Goal: Find specific page/section: Find specific page/section

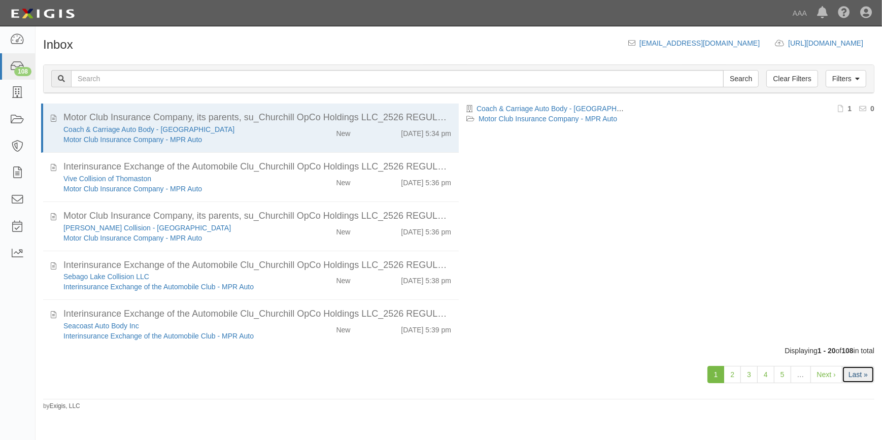
click at [859, 372] on link "Last »" at bounding box center [858, 374] width 32 height 17
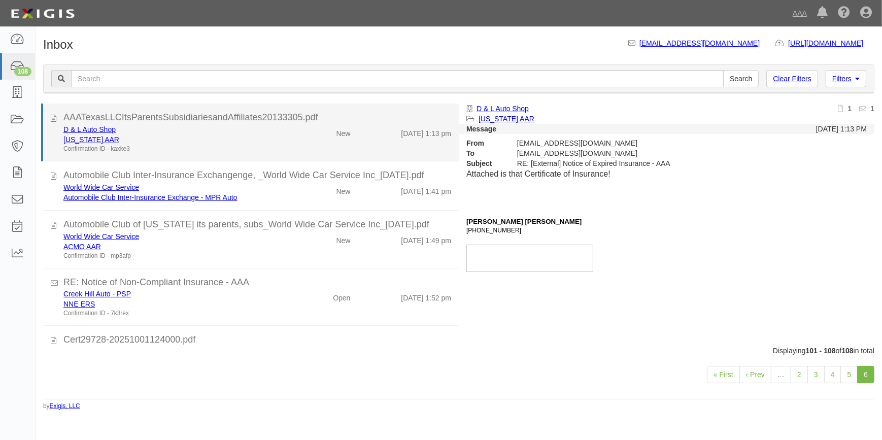
click at [189, 142] on div "Texas AAR" at bounding box center [173, 139] width 220 height 10
click at [291, 132] on div "New" at bounding box center [324, 131] width 67 height 14
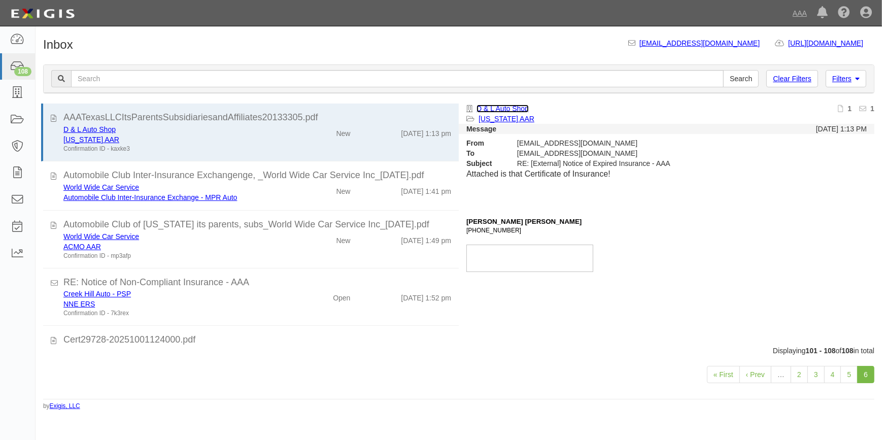
click at [498, 106] on link "D & L Auto Shop" at bounding box center [502, 108] width 52 height 8
click at [845, 372] on link "5" at bounding box center [848, 374] width 17 height 17
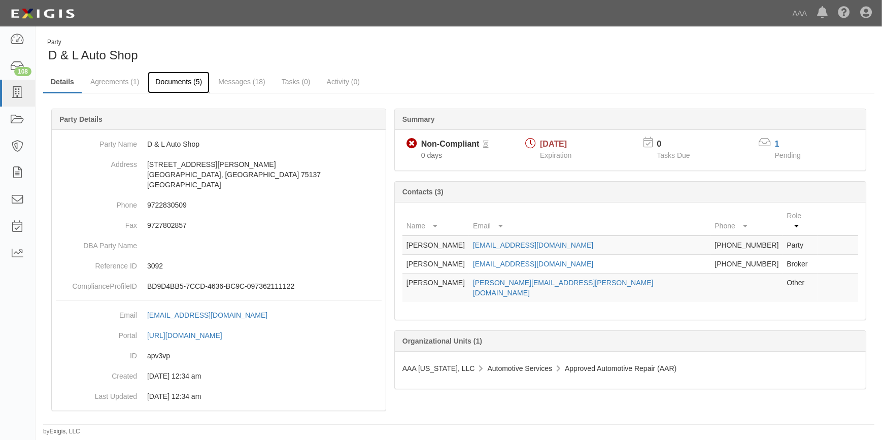
click at [187, 82] on link "Documents (5)" at bounding box center [179, 83] width 62 height 22
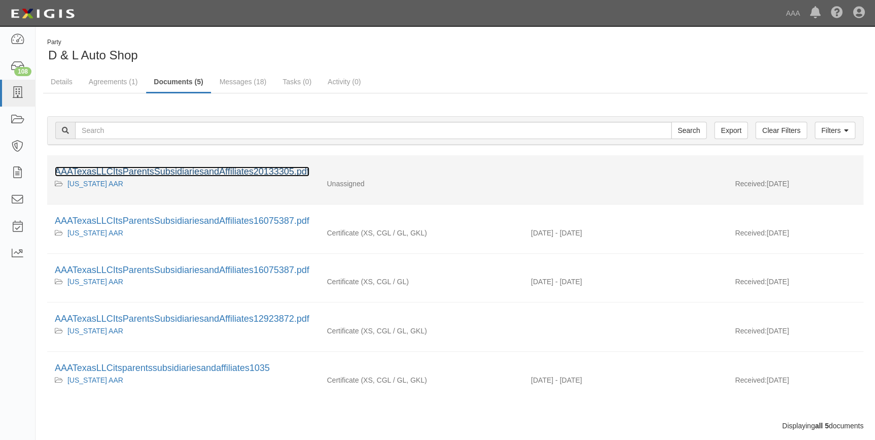
click at [203, 167] on link "AAATexasLLCItsParentsSubsidiariesandAffiliates20133305.pdf" at bounding box center [182, 171] width 255 height 10
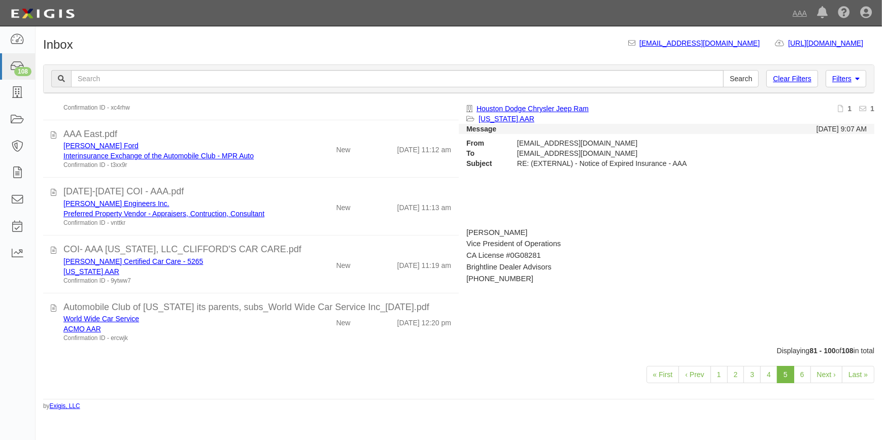
scroll to position [683, 0]
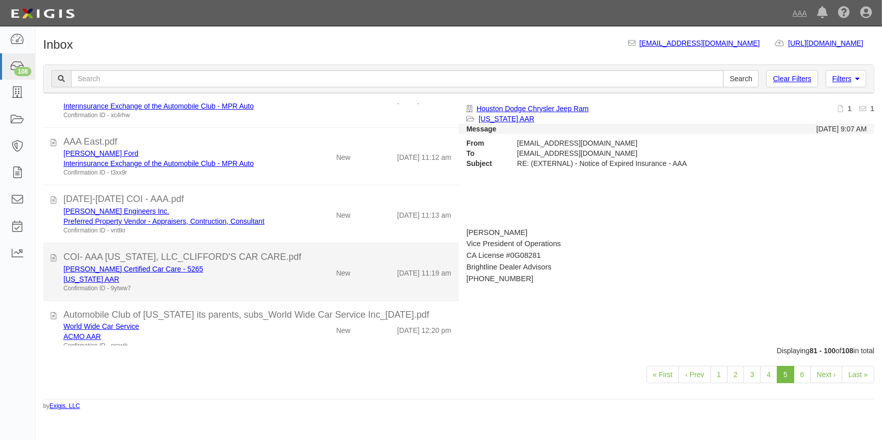
click at [281, 265] on div "Clifford's Certified Car Care - 5265 Texas AAR Confirmation ID - 9ytww7" at bounding box center [173, 278] width 235 height 29
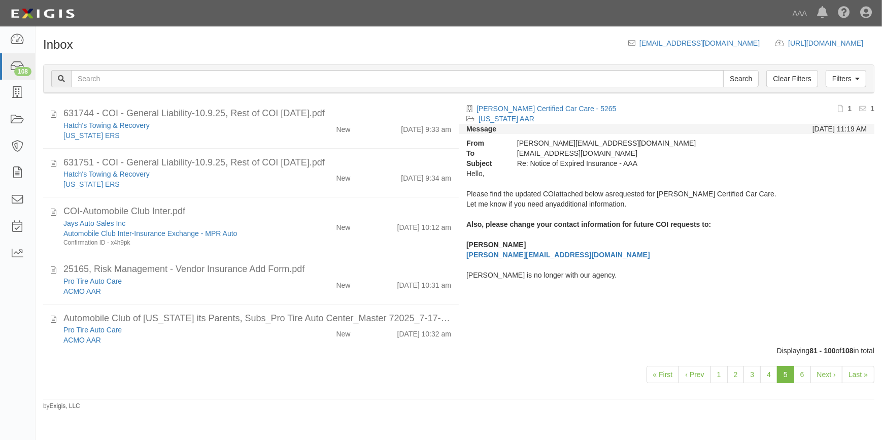
scroll to position [268, 0]
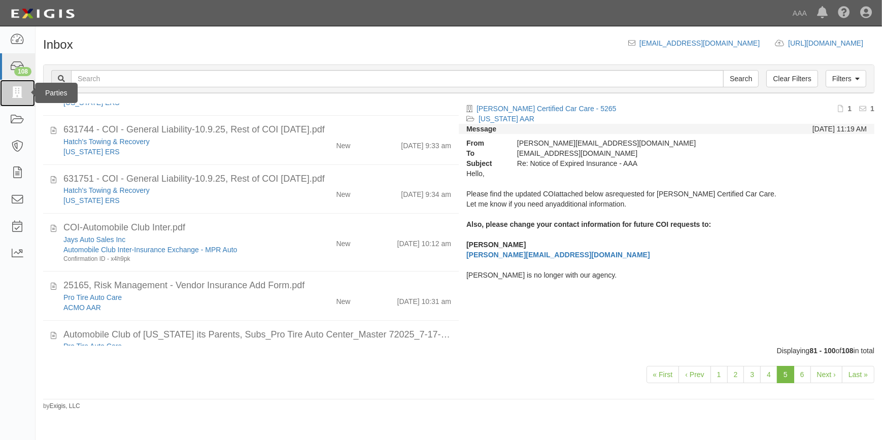
click at [18, 98] on icon at bounding box center [17, 93] width 14 height 12
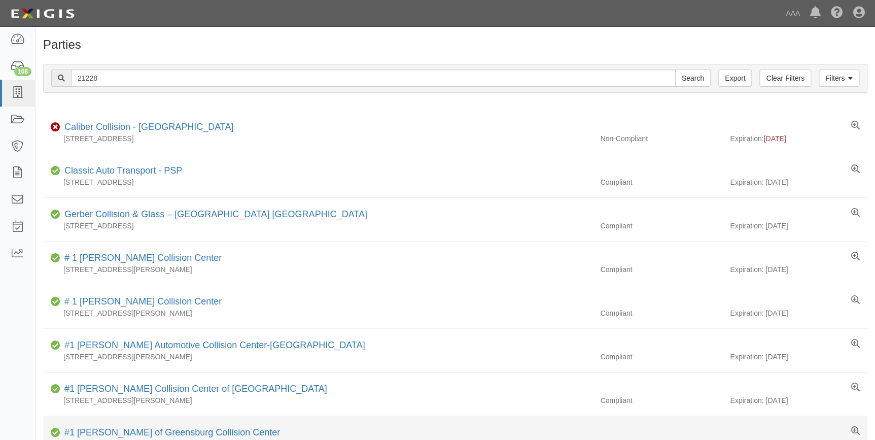
type input "21228"
click at [675, 69] on input "Search" at bounding box center [693, 77] width 36 height 17
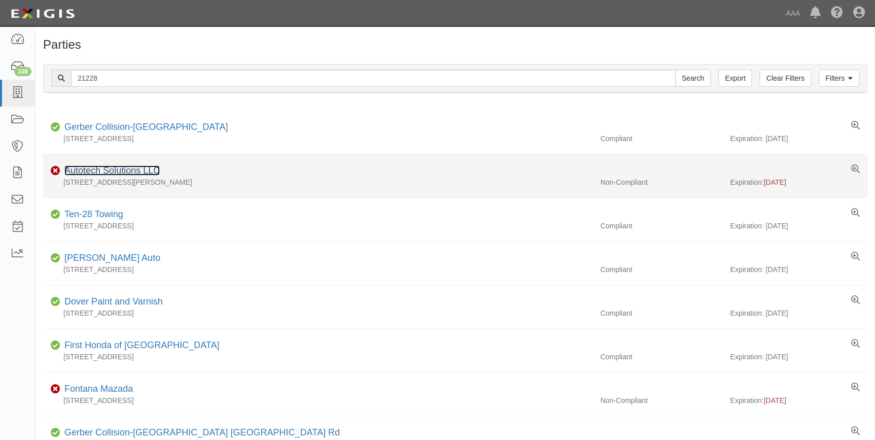
click at [109, 170] on link "Autotech Solutions LLC" at bounding box center [111, 170] width 95 height 10
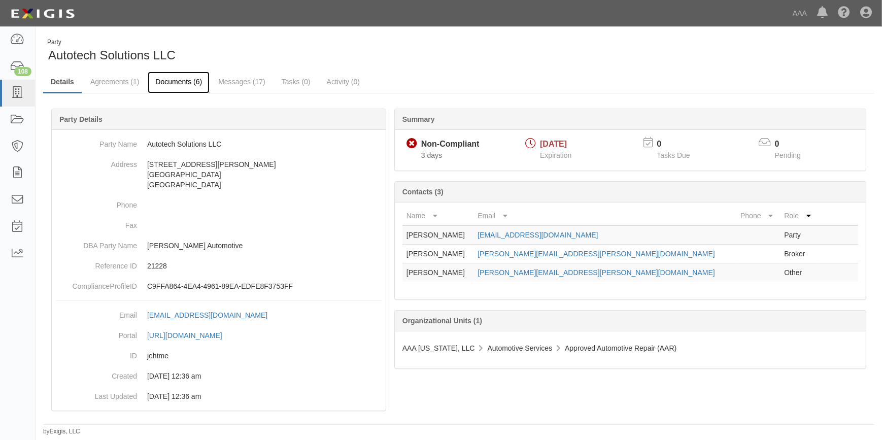
click at [175, 79] on link "Documents (6)" at bounding box center [179, 83] width 62 height 22
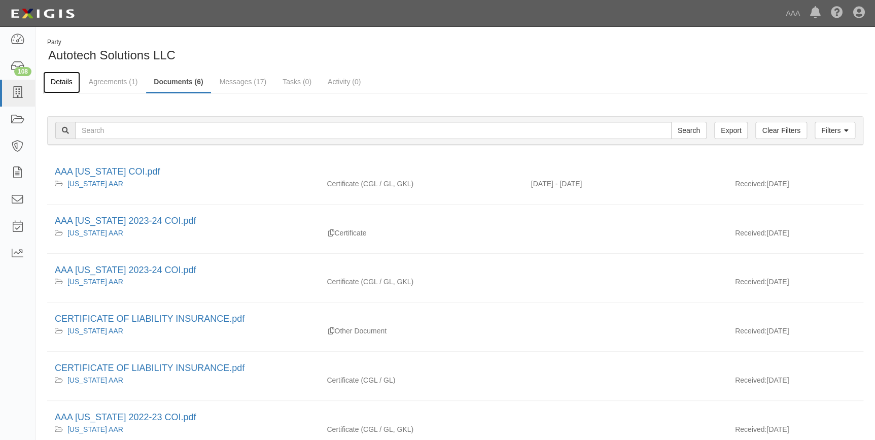
click at [56, 85] on link "Details" at bounding box center [61, 83] width 37 height 22
